Goal: Task Accomplishment & Management: Manage account settings

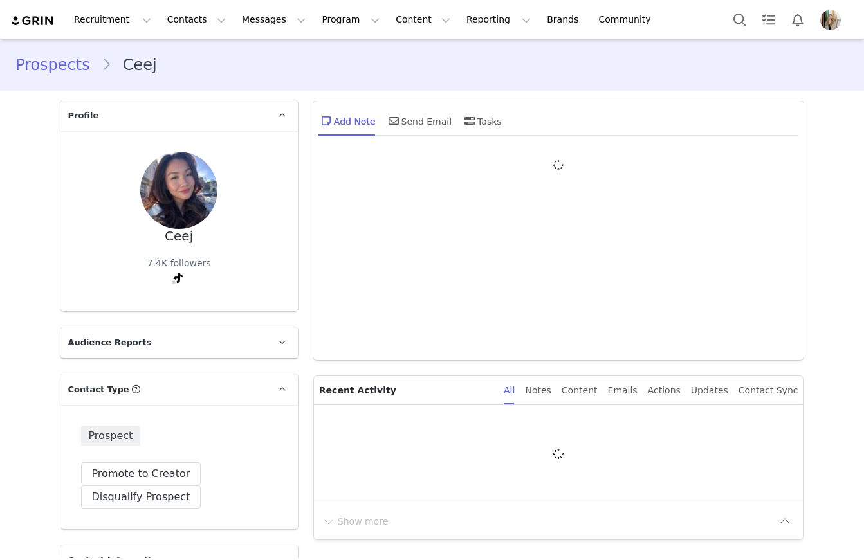
type input "+1 ([GEOGRAPHIC_DATA])"
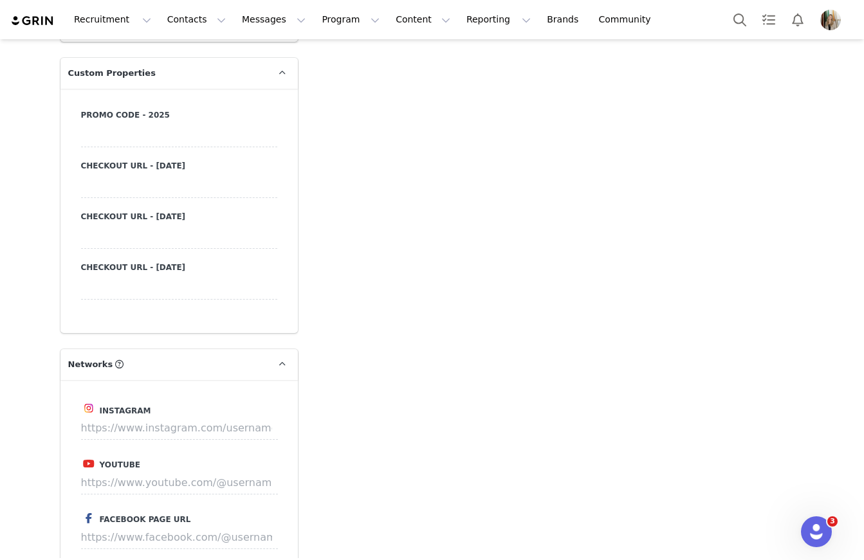
scroll to position [1330, 0]
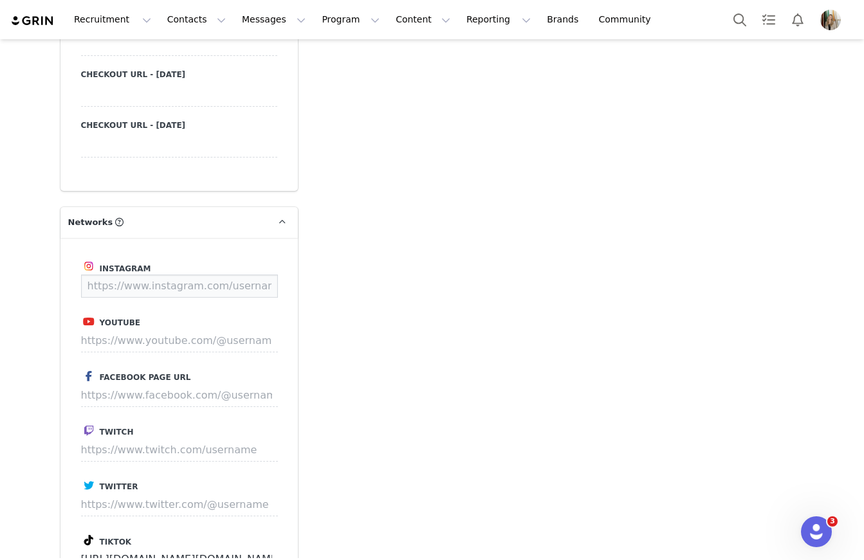
click at [154, 286] on input at bounding box center [179, 286] width 197 height 23
paste input "https://www.instagram.com/ceejfrankera"
type input "https://www.instagram.com/ceejfrankera"
click at [242, 289] on button "Save" at bounding box center [253, 286] width 47 height 23
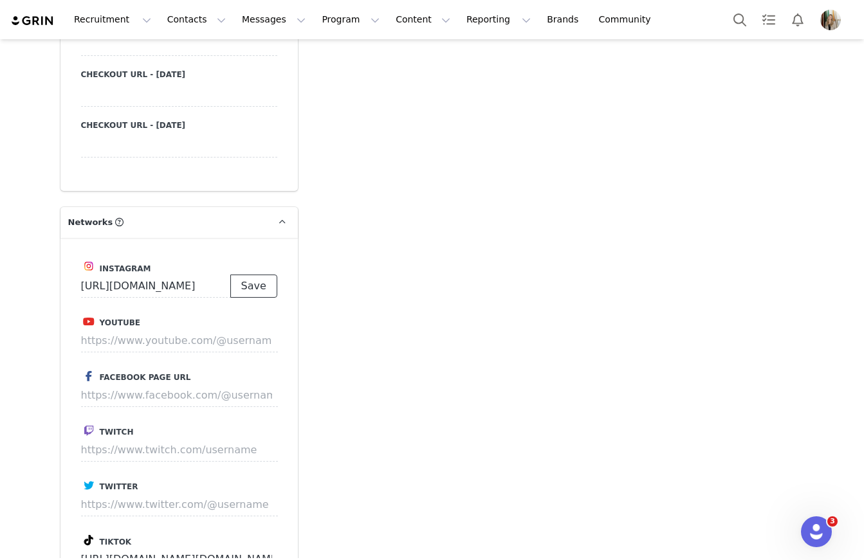
scroll to position [0, 0]
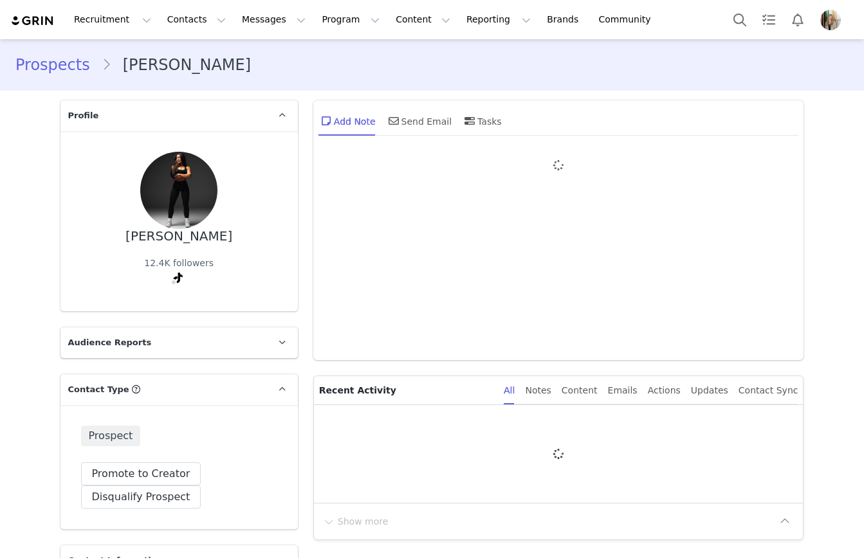
type input "+1 (United States)"
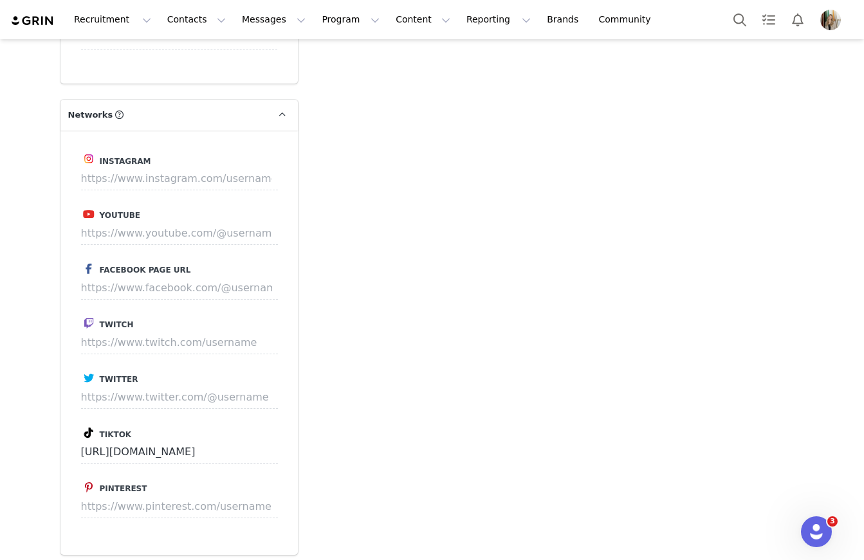
scroll to position [1596, 0]
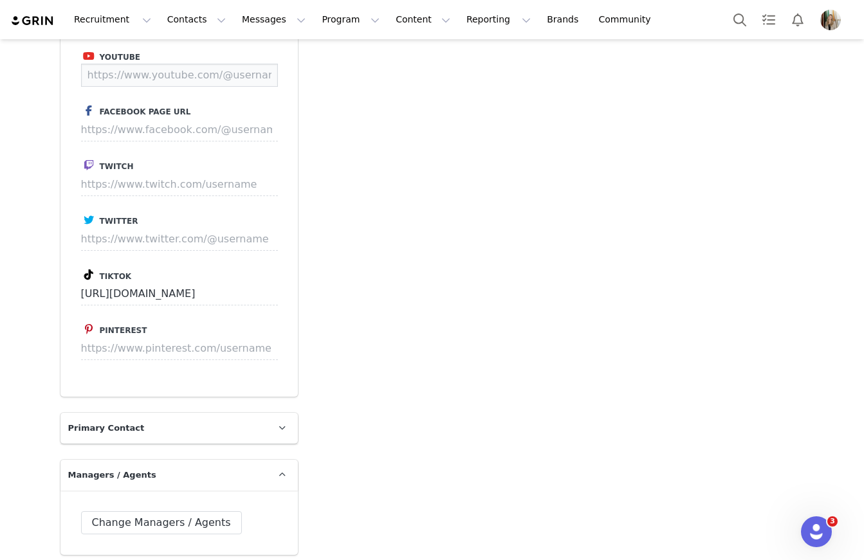
click at [138, 76] on input at bounding box center [179, 75] width 197 height 23
paste input "https://www.instagram.com/_giannibianco"
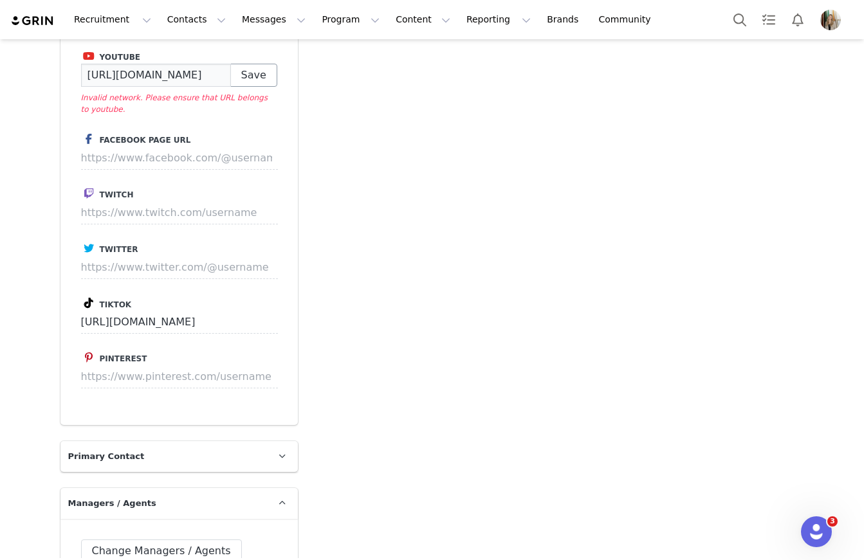
type input "https://www.instagram.com/_giannibianco"
click at [253, 72] on button "Save" at bounding box center [253, 75] width 47 height 23
click at [217, 79] on input "https://www.instagram.com/_giannibianco" at bounding box center [156, 75] width 150 height 23
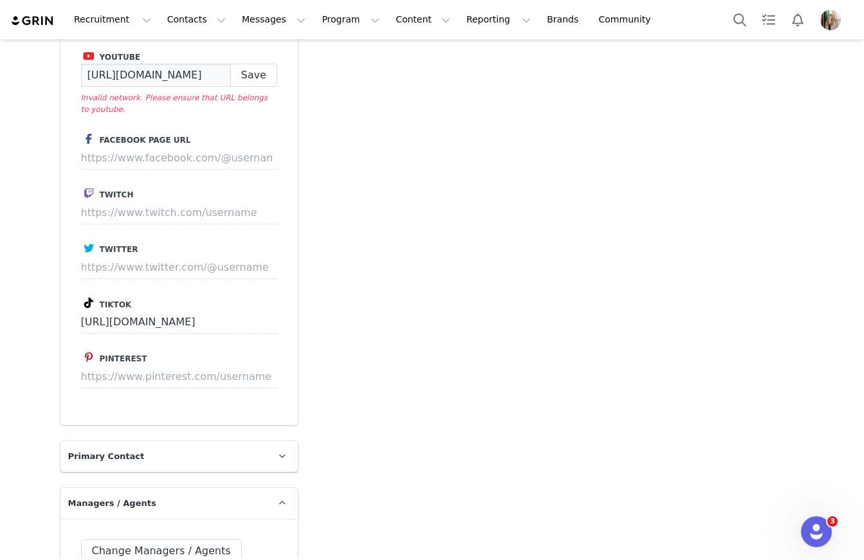
drag, startPoint x: 197, startPoint y: 75, endPoint x: 226, endPoint y: 76, distance: 29.6
click at [226, 76] on input "https://www.instagram.com/_giannibianco" at bounding box center [156, 75] width 150 height 23
click at [179, 75] on input "https://www.instagram.com/_giannibianco" at bounding box center [156, 75] width 150 height 23
click at [251, 75] on button "Save" at bounding box center [253, 75] width 47 height 23
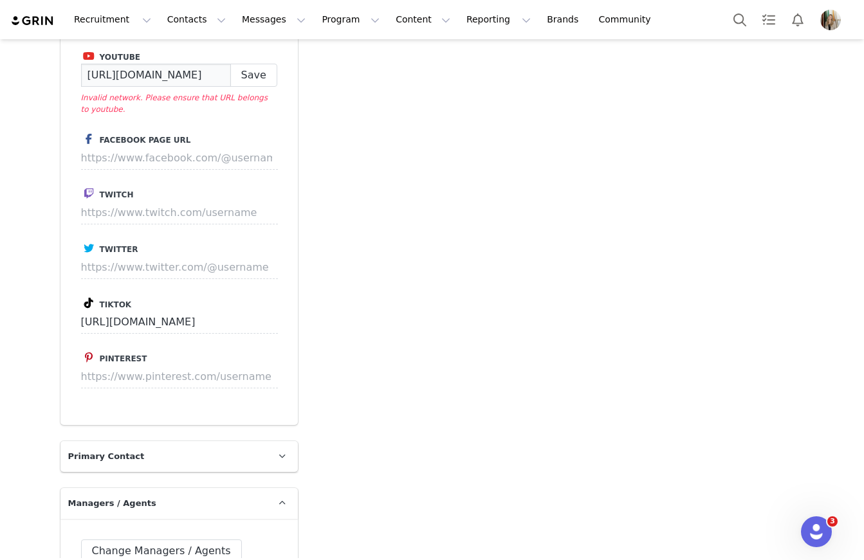
click at [151, 69] on input "https://www.instagram.com/_giannibianco" at bounding box center [156, 75] width 150 height 23
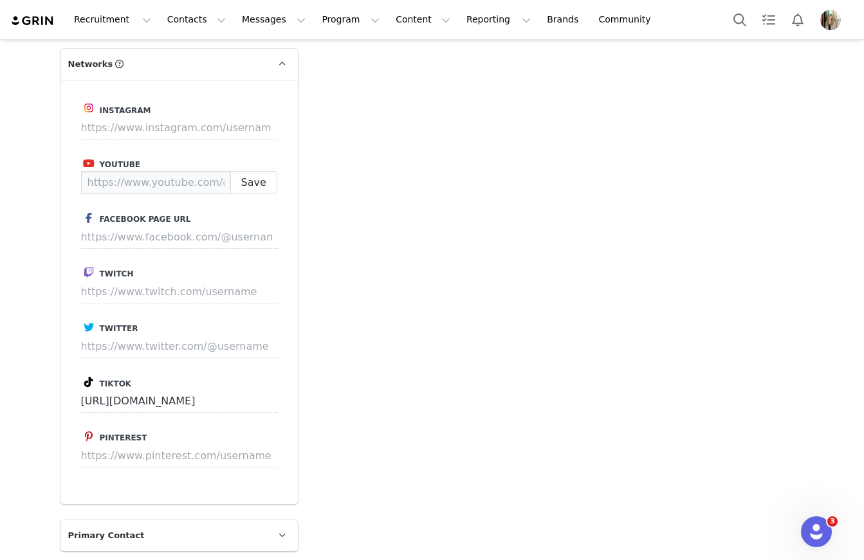
scroll to position [1488, 0]
click at [129, 127] on input at bounding box center [179, 127] width 197 height 23
paste input "https://www.instagram.com/_giannibianco"
type input "https://www.instagram.com/_giannibianco"
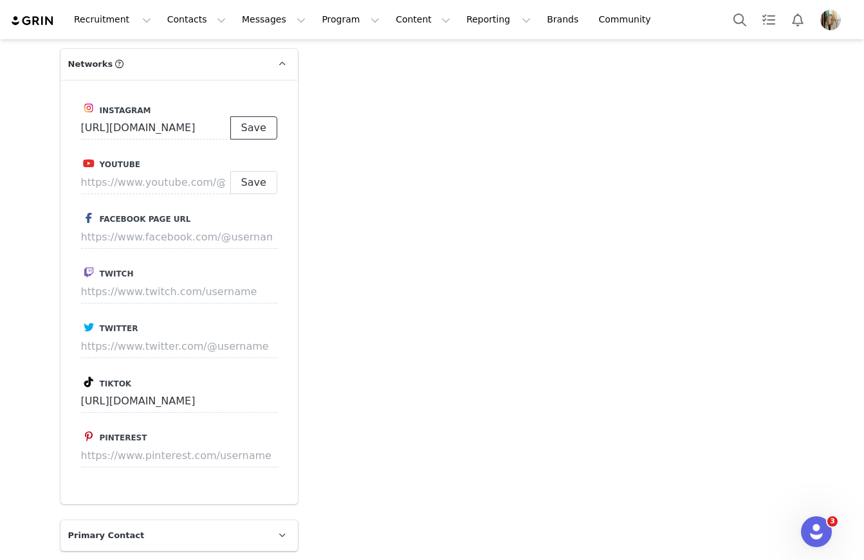
click at [255, 135] on button "Save" at bounding box center [253, 127] width 47 height 23
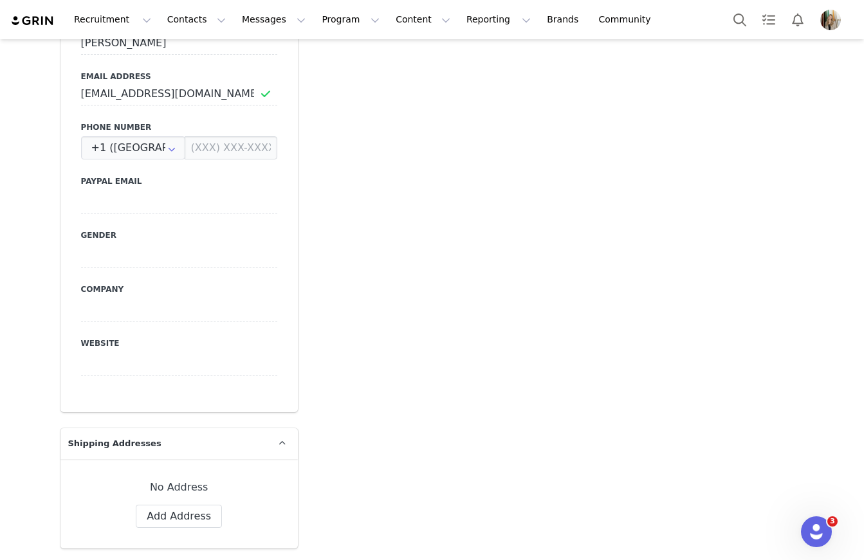
scroll to position [1256, 0]
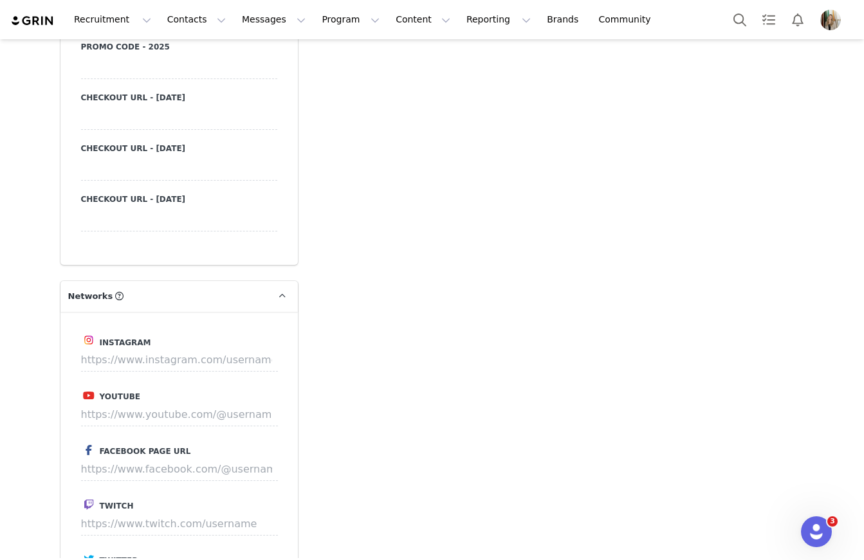
click at [136, 343] on span "Instagram" at bounding box center [125, 342] width 51 height 9
click at [139, 358] on input at bounding box center [179, 360] width 197 height 23
paste input "https://www.instagram.com/S.h.a.n.22"
type input "https://www.instagram.com/S.h.a.n.22"
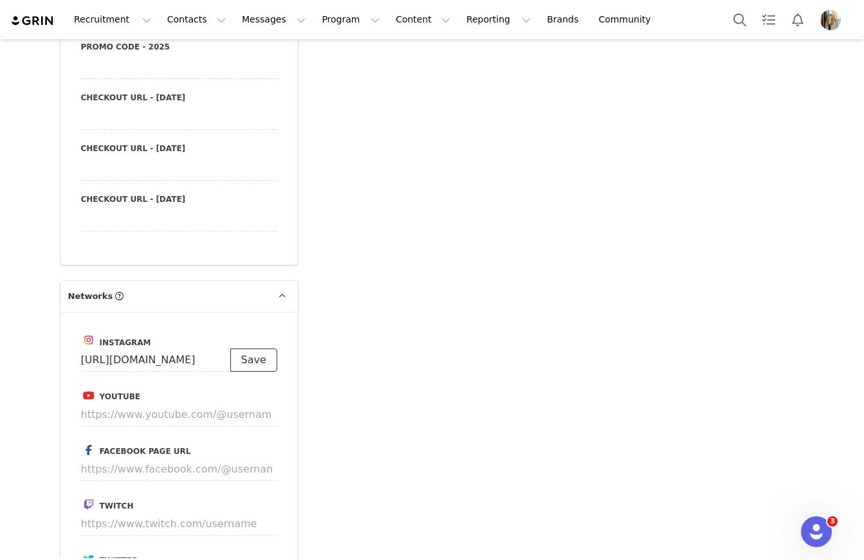
click at [258, 358] on button "Save" at bounding box center [253, 360] width 47 height 23
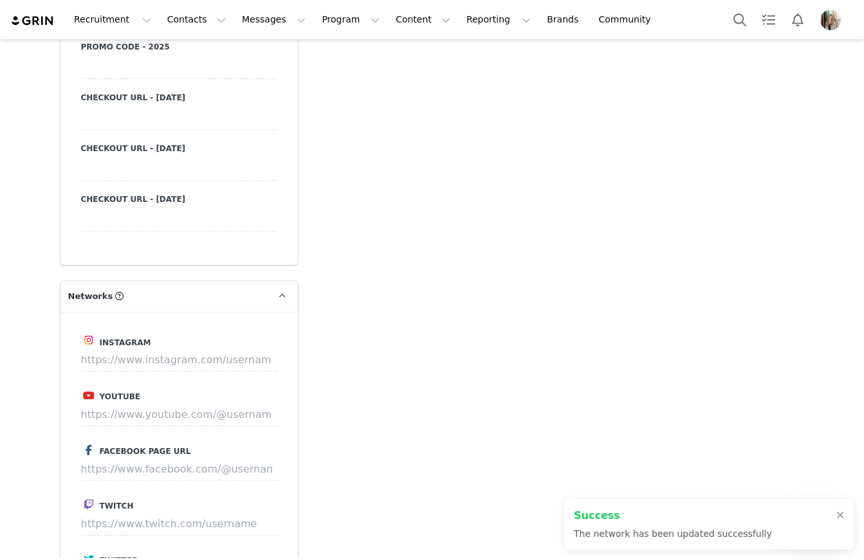
type input "https://www.instagram.com/s.h.a.n.22"
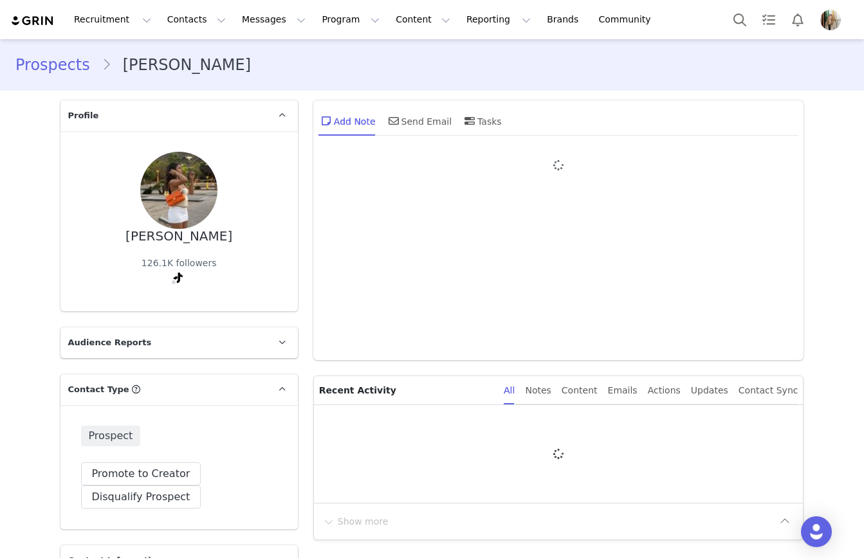
type input "+1 ([GEOGRAPHIC_DATA])"
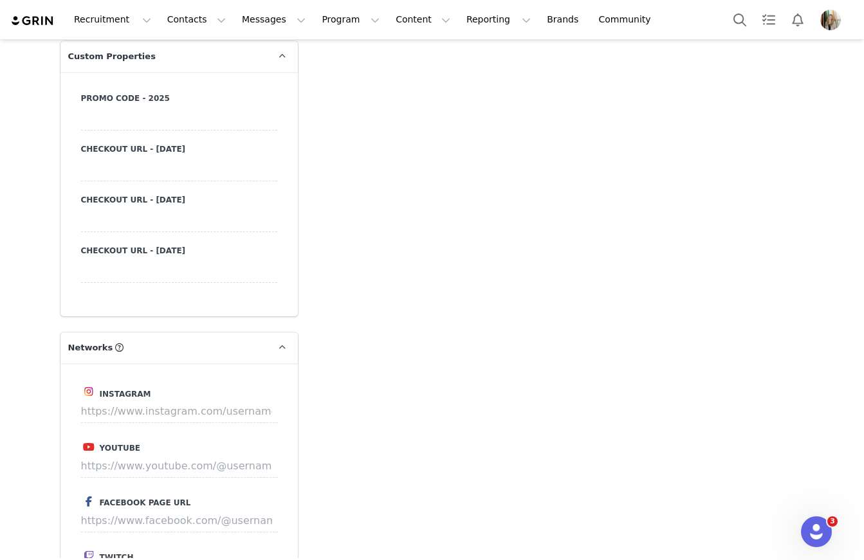
scroll to position [1205, 0]
click at [147, 410] on input at bounding box center [179, 410] width 197 height 23
paste input "[URL][DOMAIN_NAME]"
type input "[URL][DOMAIN_NAME]"
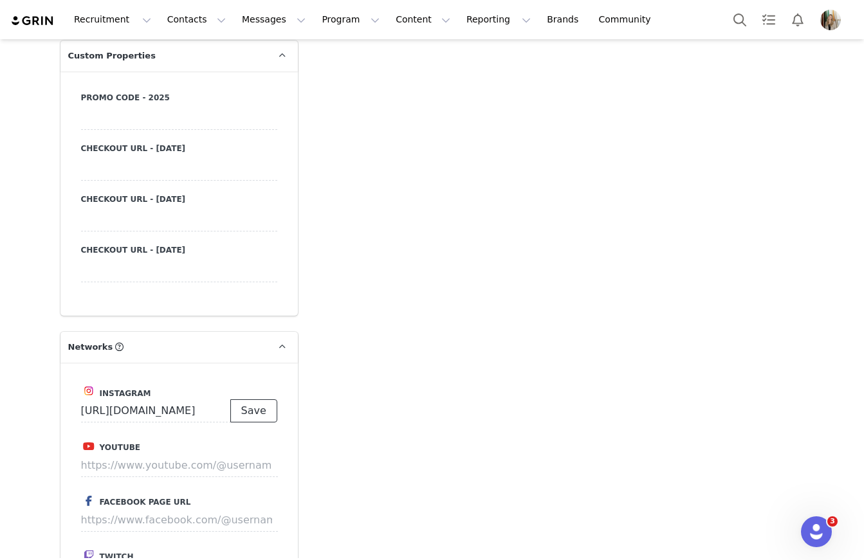
click at [256, 410] on button "Save" at bounding box center [253, 410] width 47 height 23
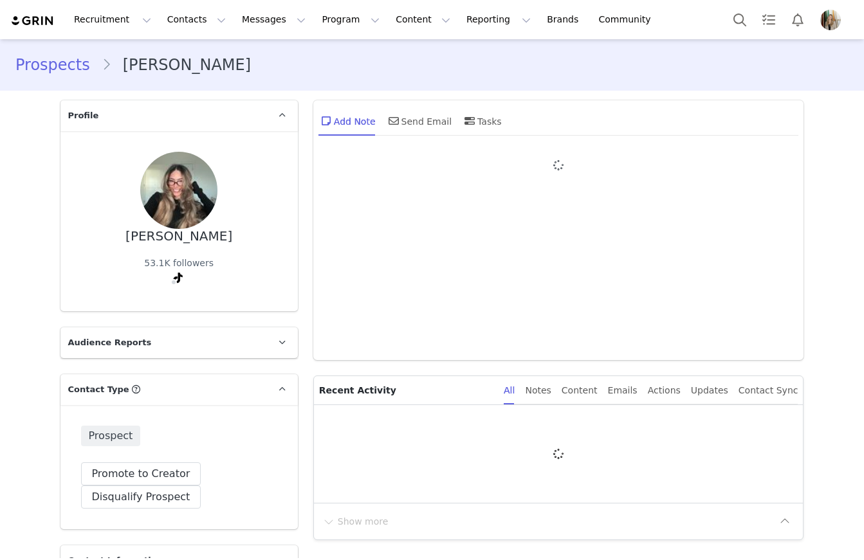
type input "+1 (United States)"
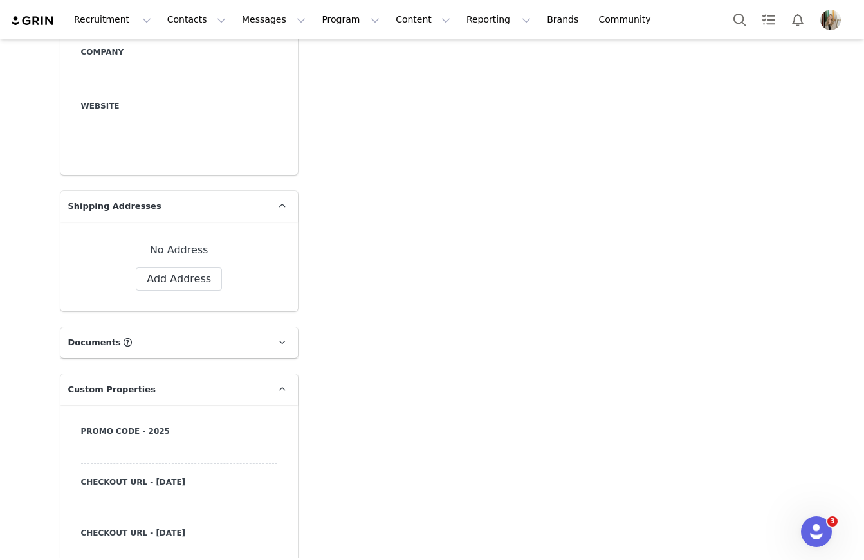
scroll to position [1150, 0]
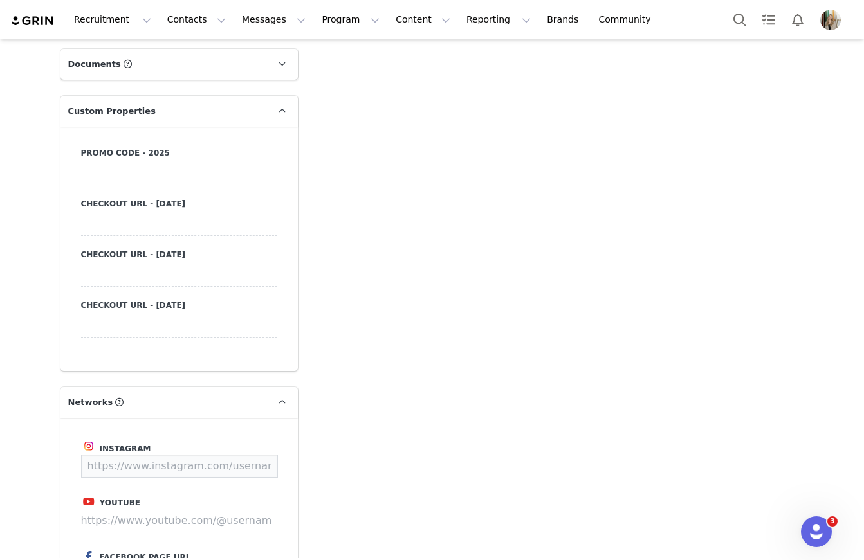
click at [171, 470] on input at bounding box center [179, 466] width 197 height 23
paste input "https://www.instagram.com/cl.audiaaaa?utm_source=hoobe&utm_medium=social"
type input "https://www.instagram.com/cl.audiaaaa"
click at [251, 468] on button "Save" at bounding box center [253, 466] width 47 height 23
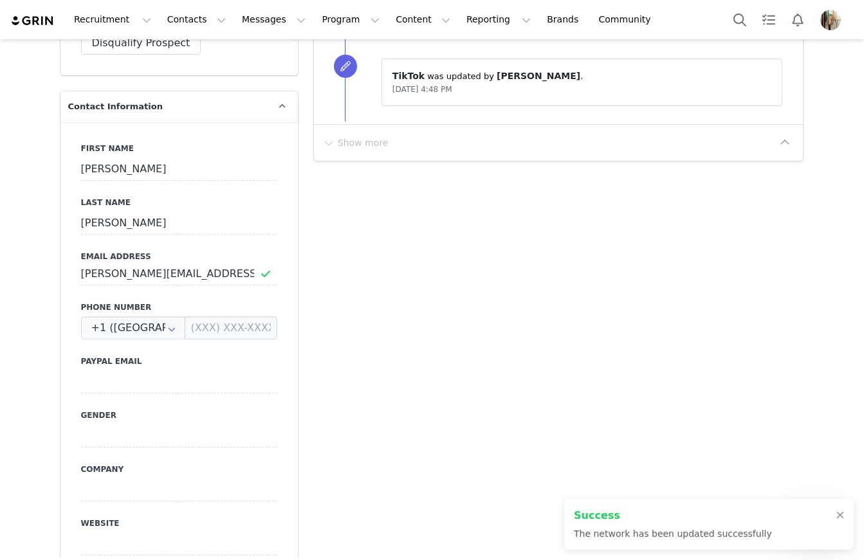
scroll to position [454, 0]
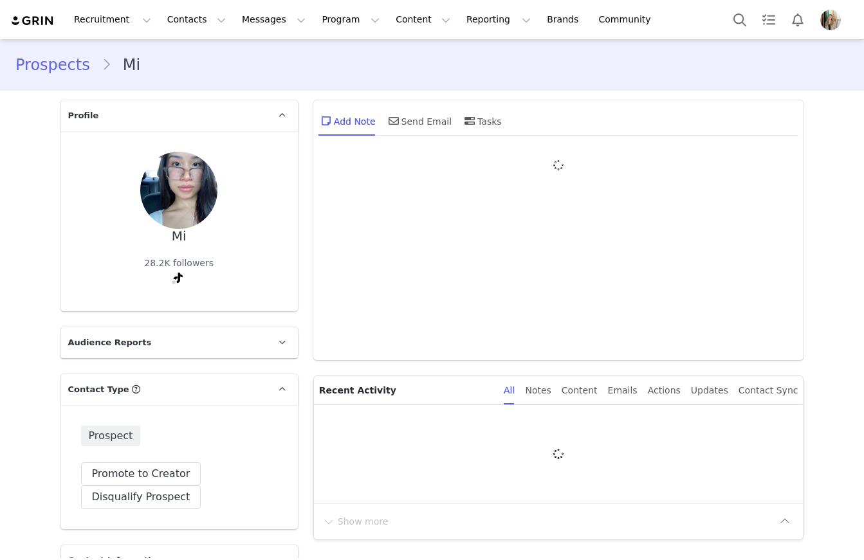
type input "+1 ([GEOGRAPHIC_DATA])"
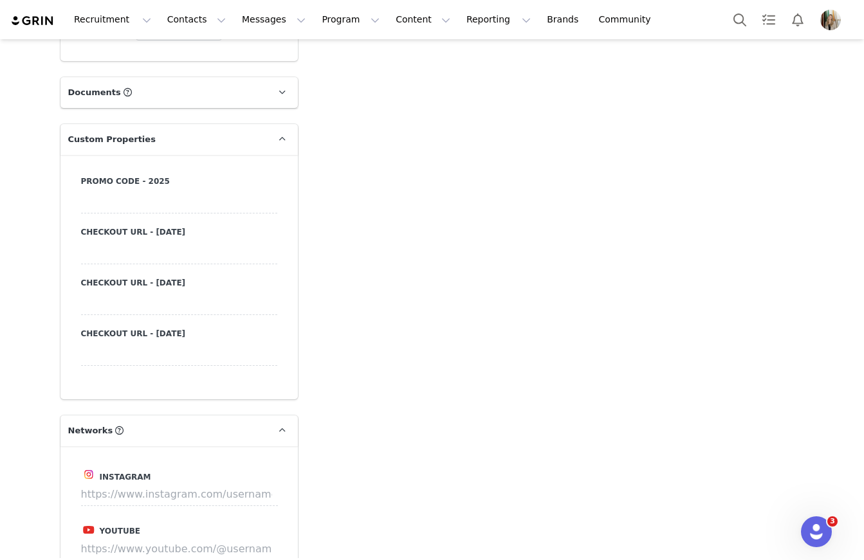
scroll to position [1141, 0]
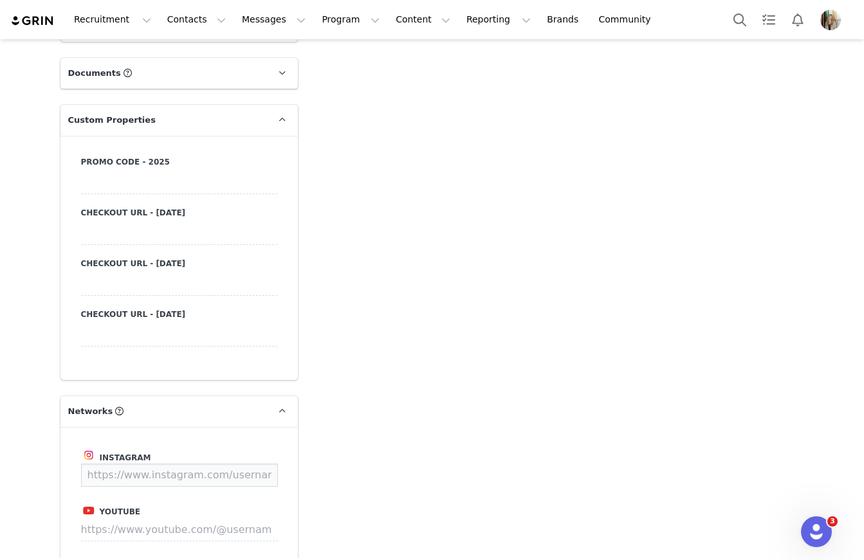
click at [156, 464] on input at bounding box center [179, 475] width 197 height 23
paste input "https://www.instagram.com/carewithmi"
type input "https://www.instagram.com/carewithmi"
click at [252, 474] on button "Save" at bounding box center [253, 475] width 47 height 23
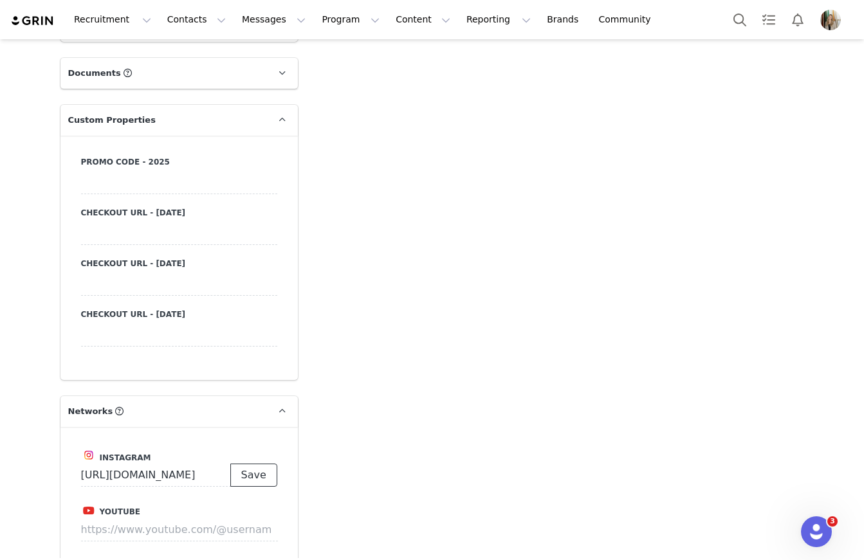
scroll to position [0, 0]
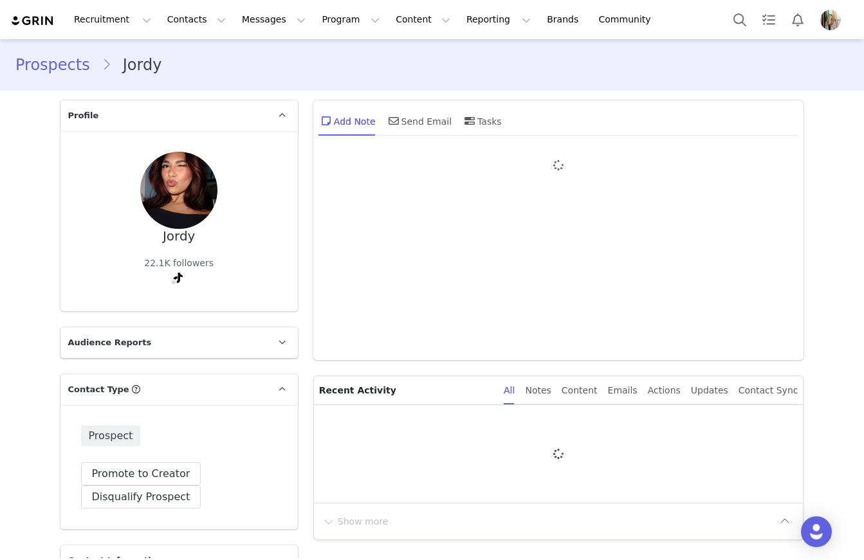
type input "+1 ([GEOGRAPHIC_DATA])"
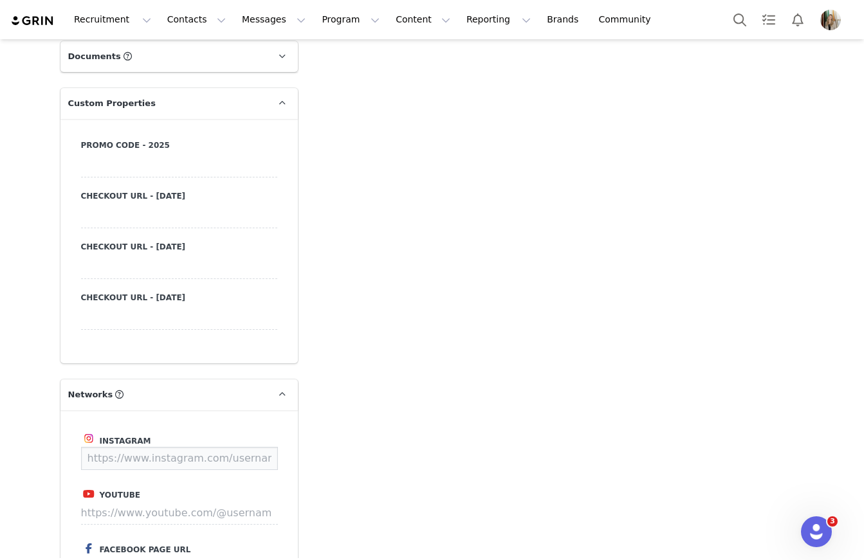
scroll to position [1158, 0]
click at [147, 459] on input at bounding box center [179, 457] width 197 height 23
paste input "https://www.instagram.com/jordyn.alvarado"
type input "https://www.instagram.com/jordyn.alvarado"
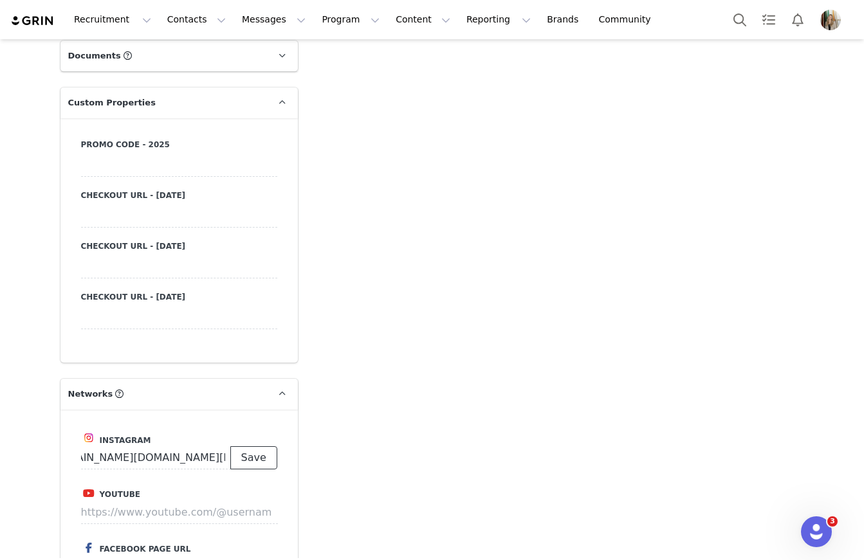
click at [242, 455] on button "Save" at bounding box center [253, 457] width 47 height 23
type input "https://www.instagram.com/jordyn.alvarado"
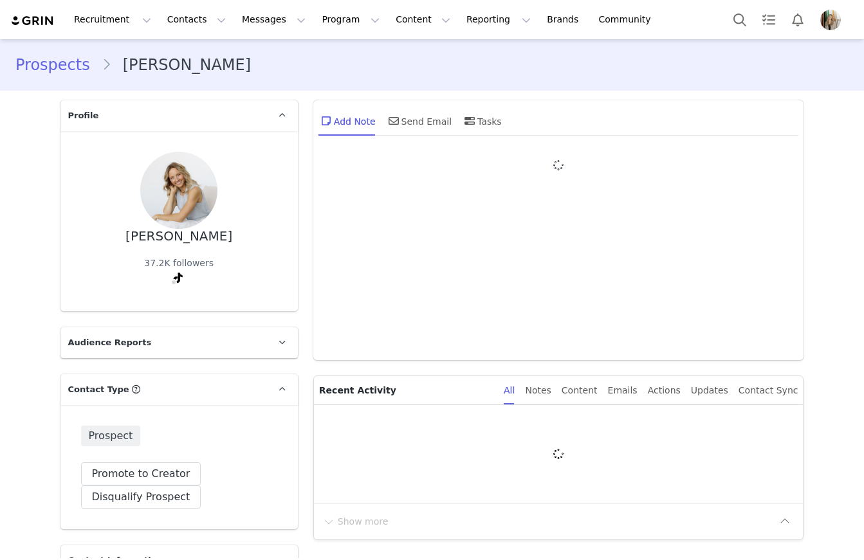
type input "+1 ([GEOGRAPHIC_DATA])"
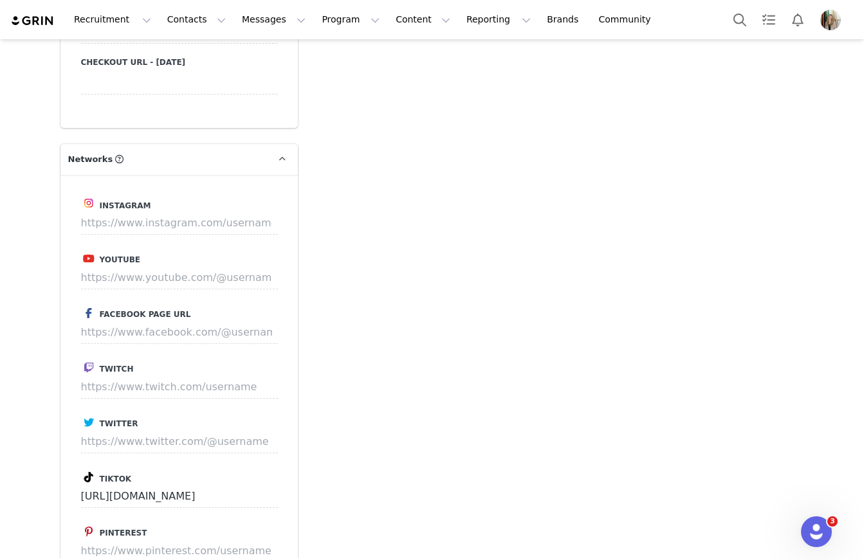
scroll to position [1406, 0]
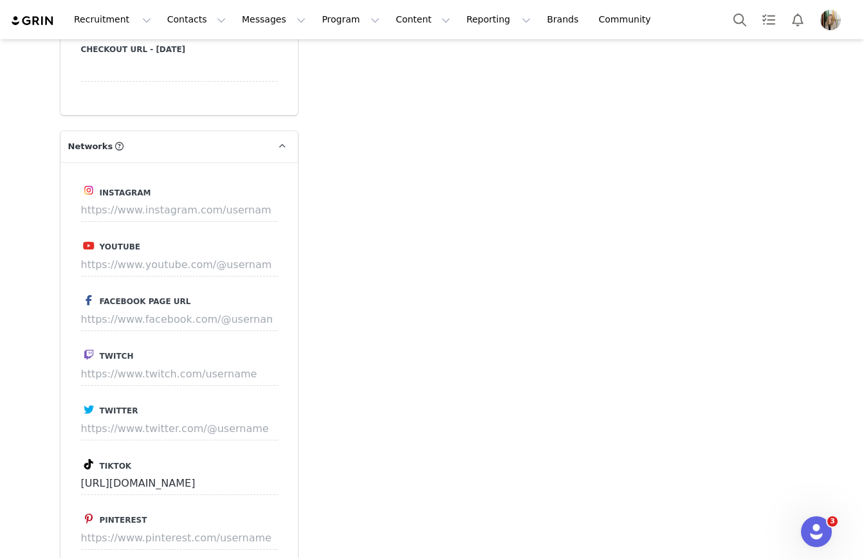
click at [172, 221] on div "Instagram Youtube Facebook Page URL Twitch Twitter Tiktok https://www.tiktok.co…" at bounding box center [178, 374] width 237 height 424
click at [175, 214] on input at bounding box center [179, 210] width 197 height 23
paste input "https://www.instagram.com/sydney.tanner/"
type input "https://www.instagram.com/sydney.tanner/"
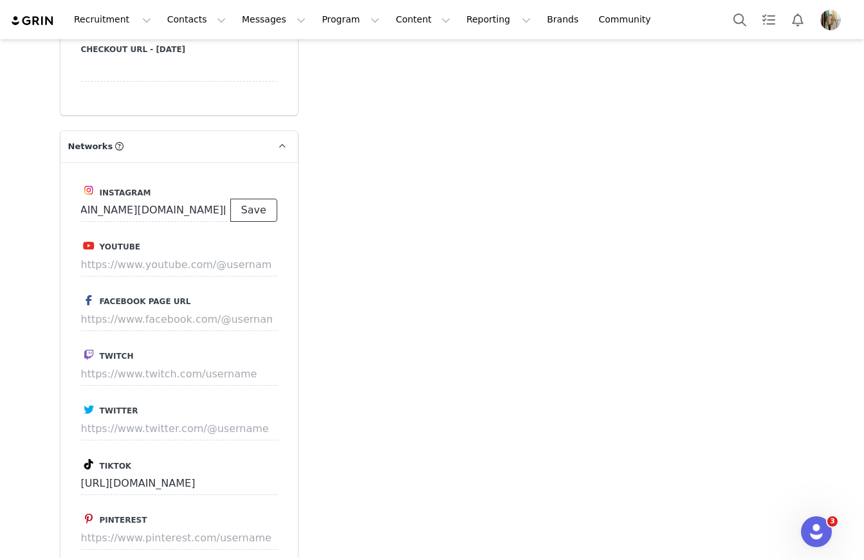
click at [251, 215] on button "Save" at bounding box center [253, 210] width 47 height 23
type input "https://www.instagram.com/sydney.tanner"
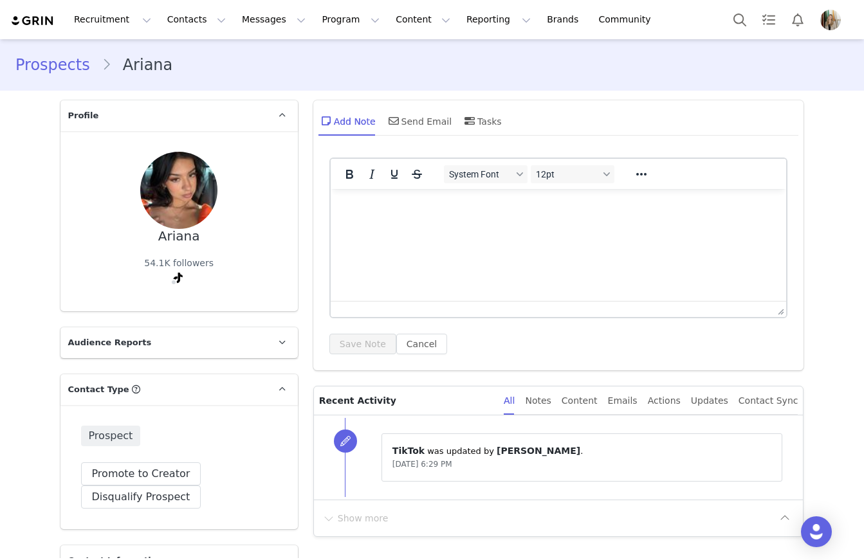
type input "+1 ([GEOGRAPHIC_DATA])"
